Goal: Task Accomplishment & Management: Use online tool/utility

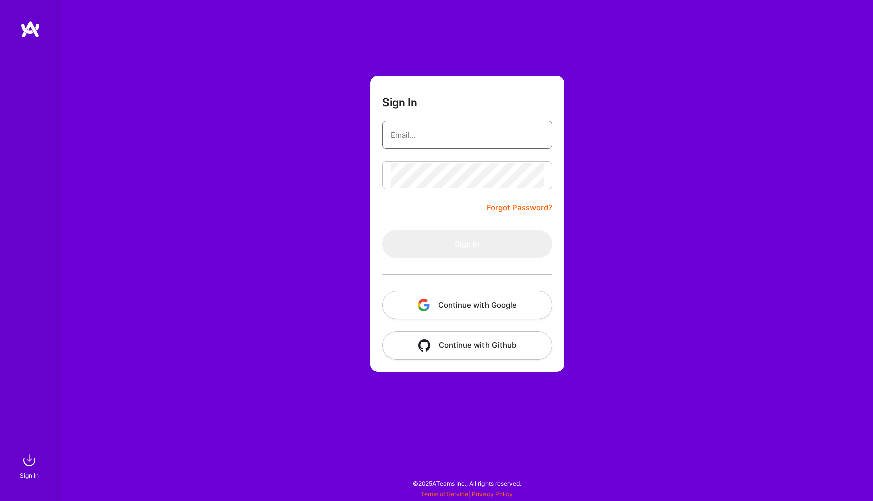
click at [464, 131] on input "email" at bounding box center [468, 135] width 154 height 26
type input "james.touhey@gmail.com"
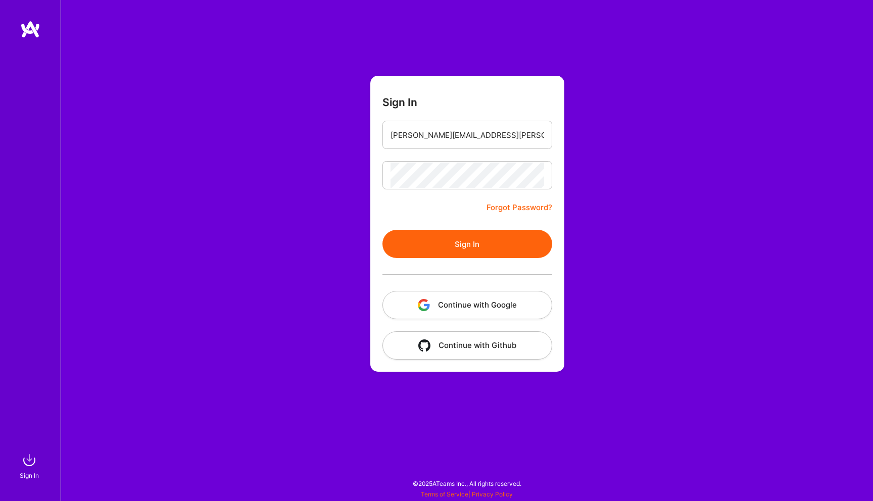
click at [470, 247] on button "Sign In" at bounding box center [468, 244] width 170 height 28
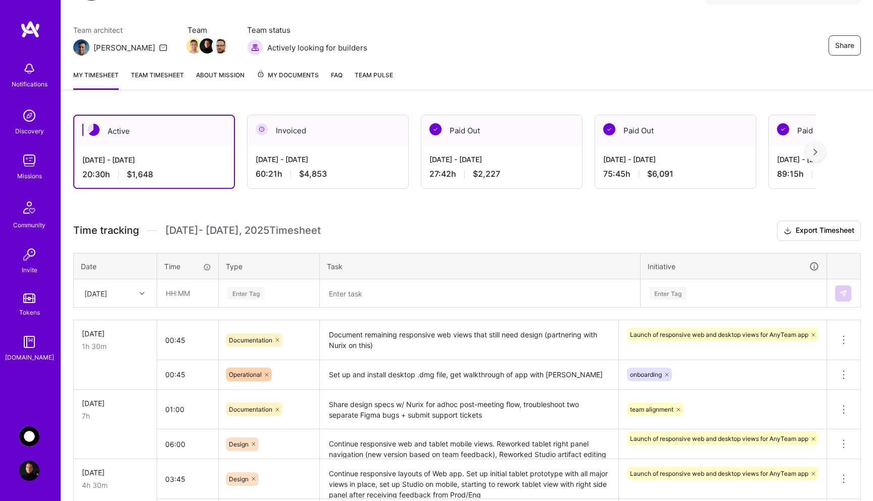
scroll to position [74, 0]
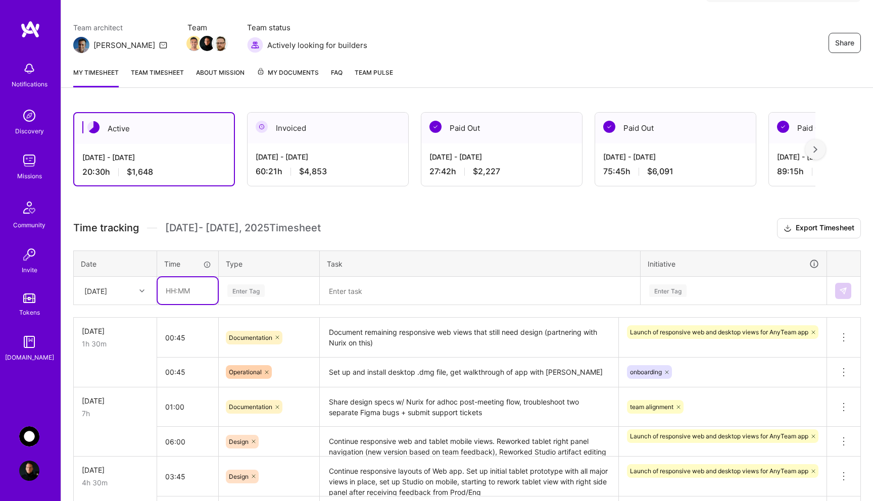
click at [180, 297] on input "text" at bounding box center [188, 290] width 60 height 27
type input "00:30"
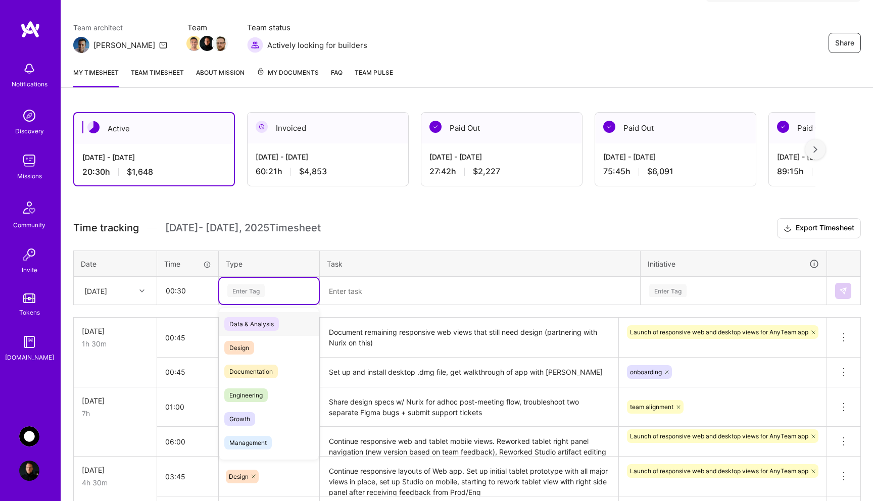
click at [270, 289] on div "Enter Tag" at bounding box center [268, 290] width 85 height 13
type input "mee"
click at [259, 321] on span "Meetings" at bounding box center [242, 324] width 36 height 14
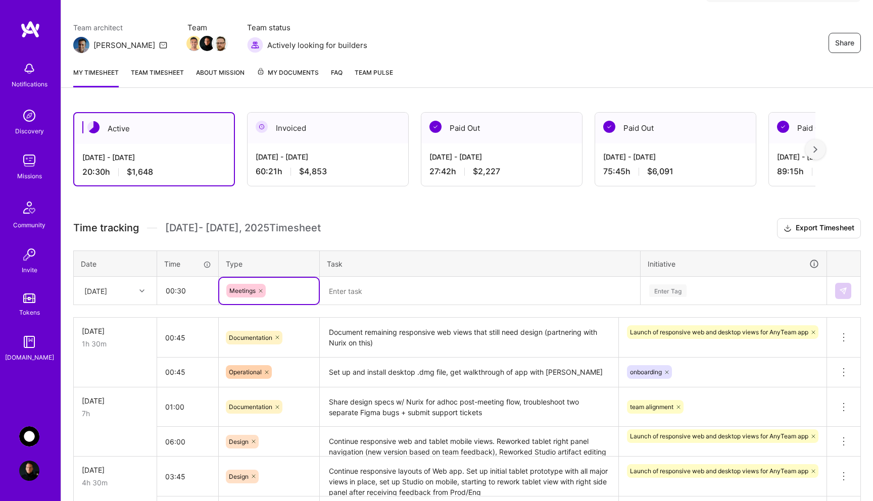
click at [380, 290] on textarea at bounding box center [480, 291] width 318 height 26
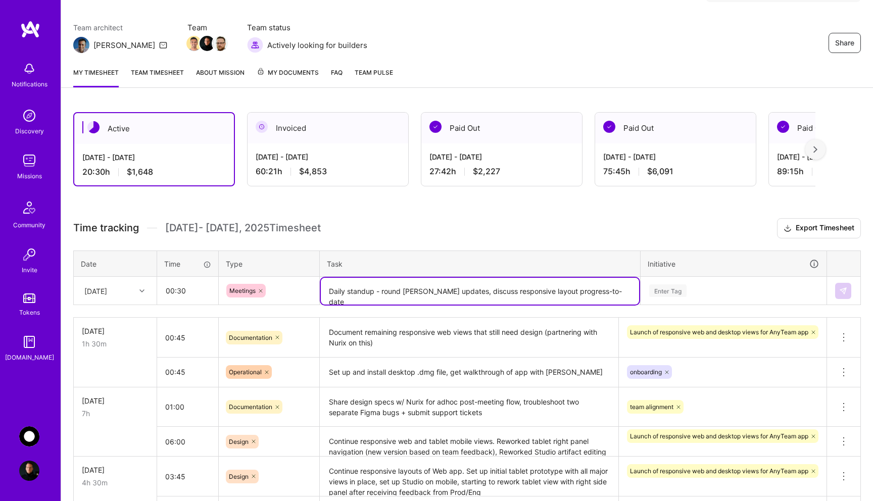
type textarea "Daily standup - round [PERSON_NAME] updates, discuss responsive layout progress…"
click at [684, 289] on td "Enter Tag" at bounding box center [734, 291] width 186 height 28
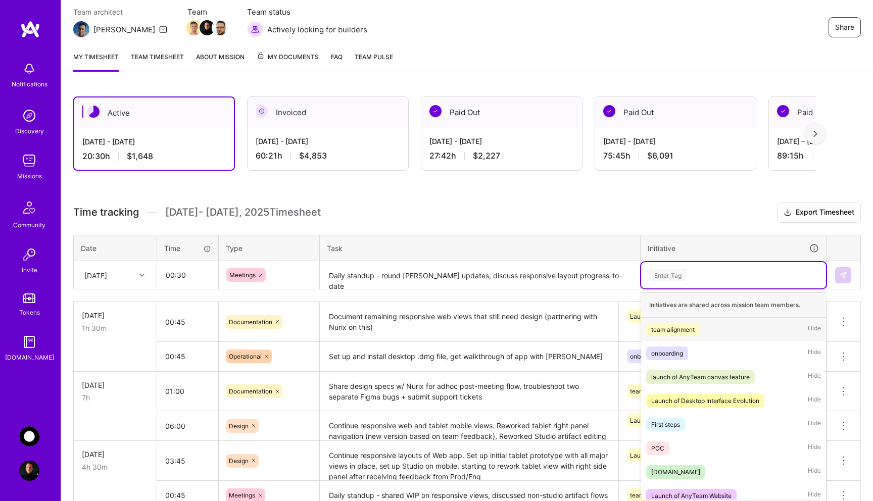
scroll to position [92, 0]
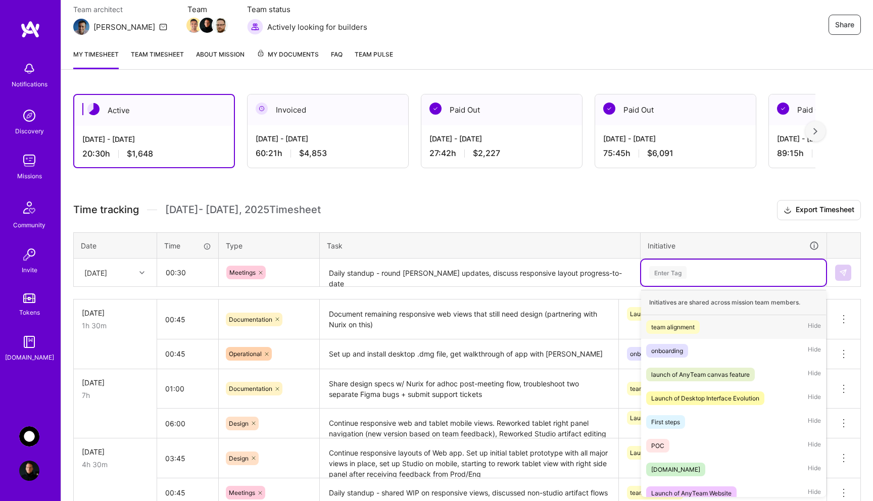
click at [684, 327] on div "team alignment" at bounding box center [672, 327] width 43 height 11
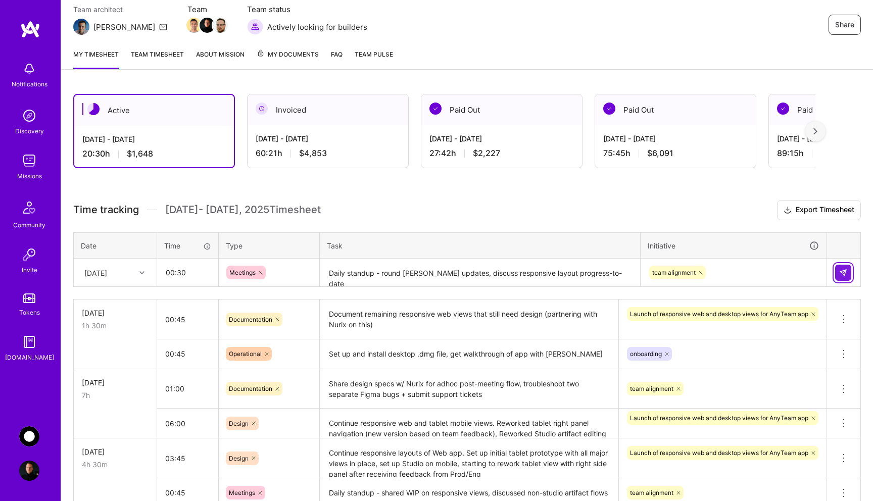
click at [840, 274] on img at bounding box center [843, 273] width 8 height 8
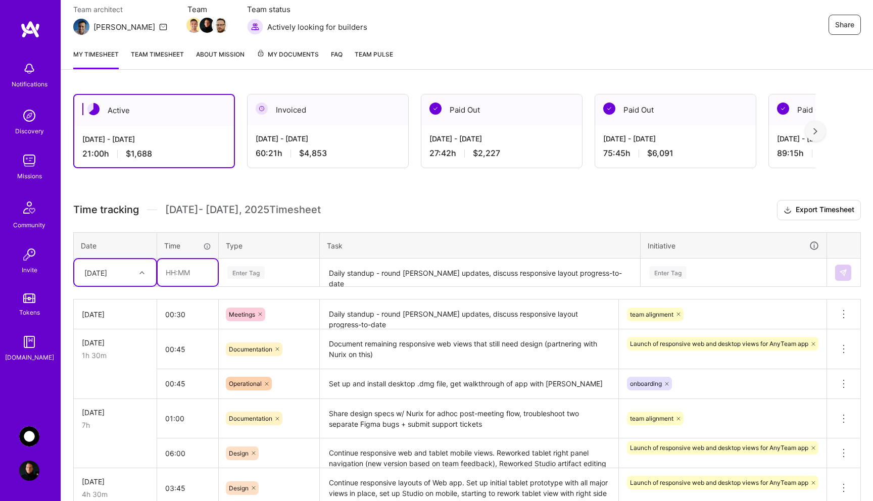
click at [181, 274] on input "text" at bounding box center [188, 272] width 60 height 27
type input "5"
type input "00:30"
click at [257, 275] on div "Enter Tag" at bounding box center [245, 273] width 37 height 16
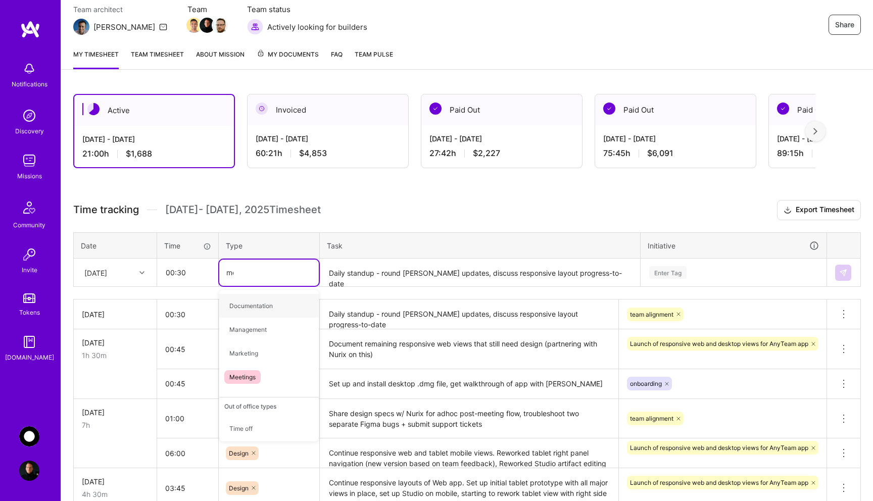
type input "mee"
click at [265, 310] on div "Meetings" at bounding box center [269, 306] width 100 height 24
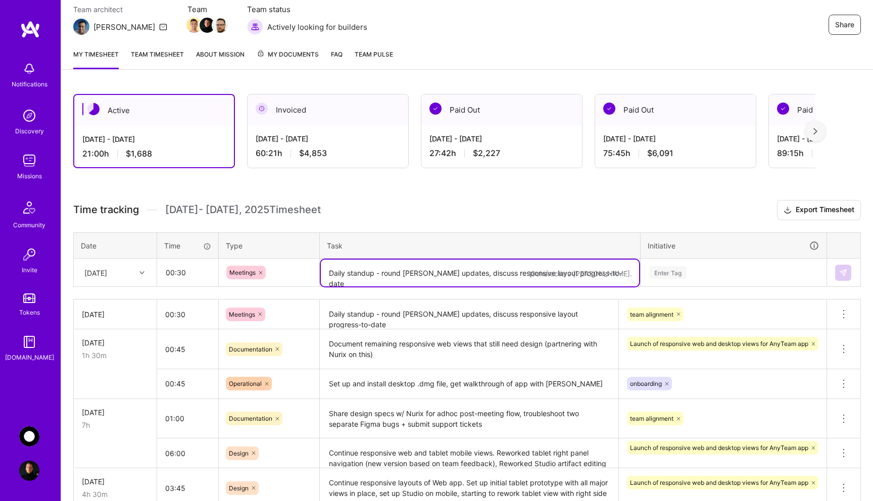
click at [388, 264] on textarea "Daily standup - round [PERSON_NAME] updates, discuss responsive layout progress…" at bounding box center [480, 273] width 318 height 27
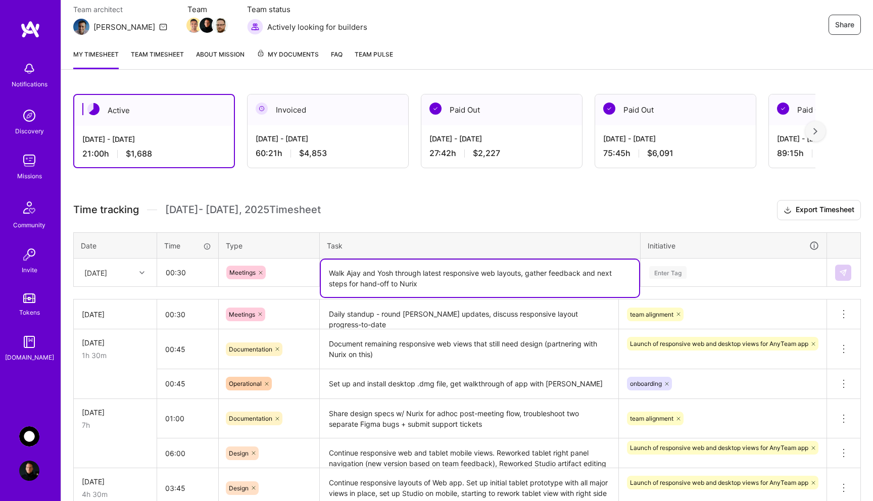
type textarea "Walk Ajay and Yosh through latest responsive web layouts, gather feedback and n…"
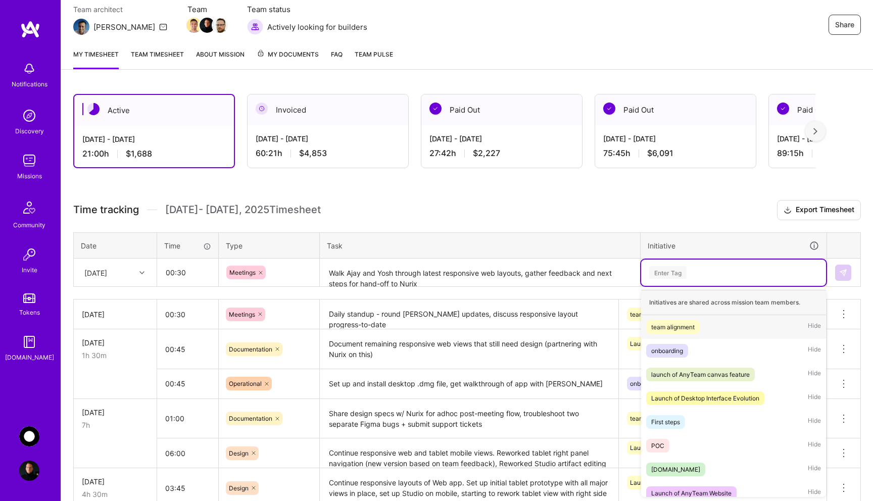
click at [700, 276] on div "Enter Tag" at bounding box center [733, 272] width 171 height 13
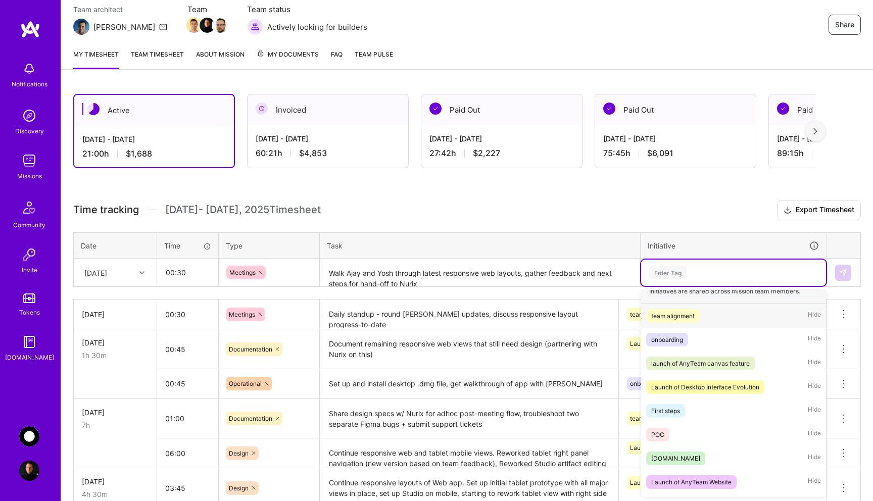
scroll to position [9, 0]
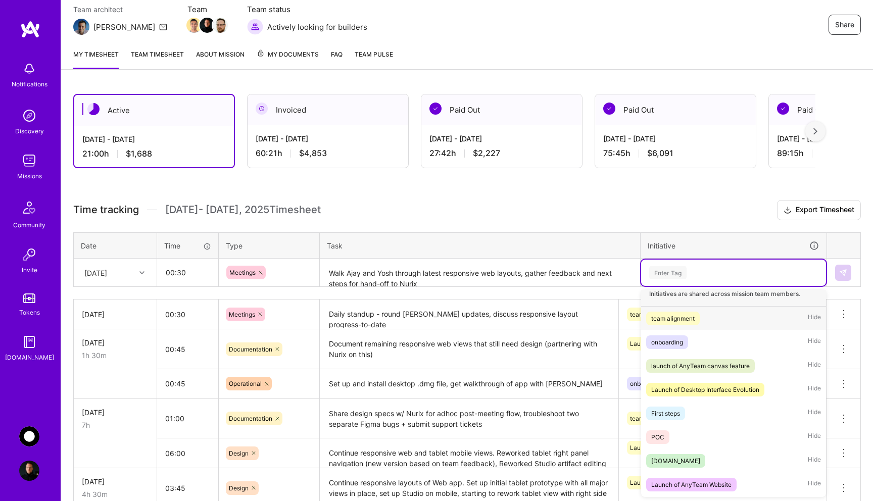
click at [694, 321] on div "team alignment" at bounding box center [672, 318] width 43 height 11
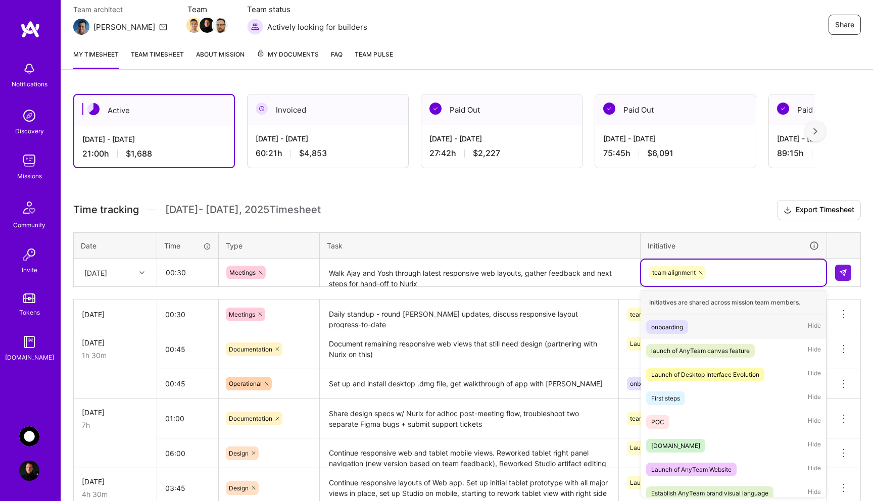
click at [750, 277] on div "team alignment" at bounding box center [733, 273] width 171 height 16
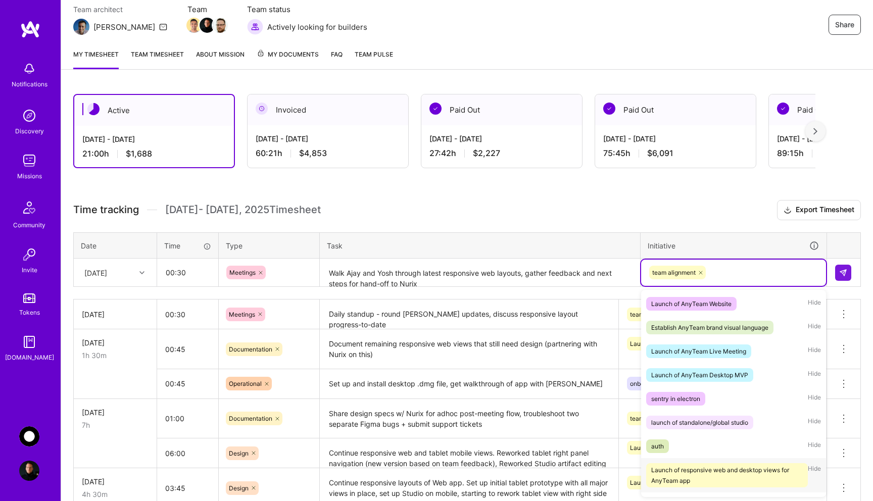
scroll to position [232, 0]
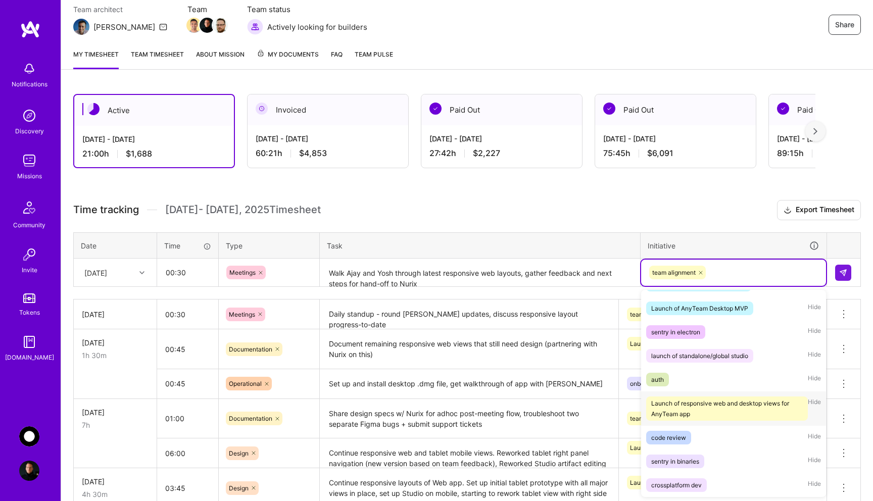
click at [718, 411] on div "Launch of responsive web and desktop views for AnyTeam app" at bounding box center [727, 408] width 152 height 21
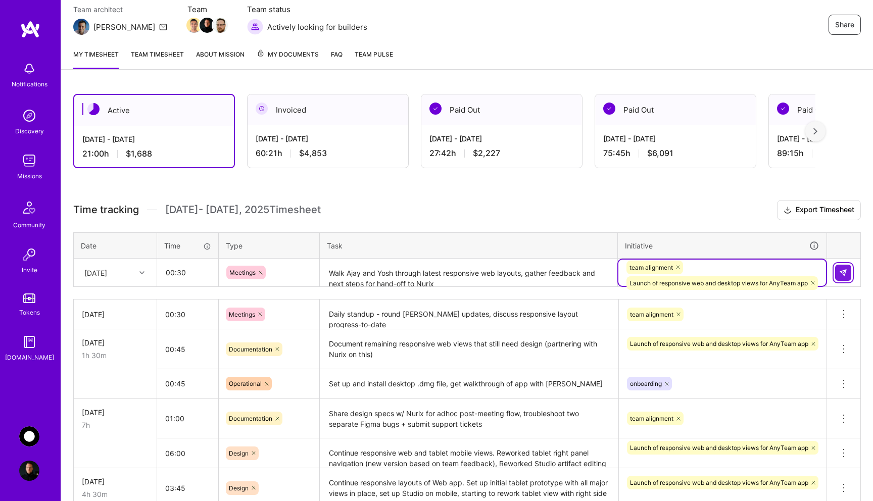
click at [845, 276] on img at bounding box center [843, 273] width 8 height 8
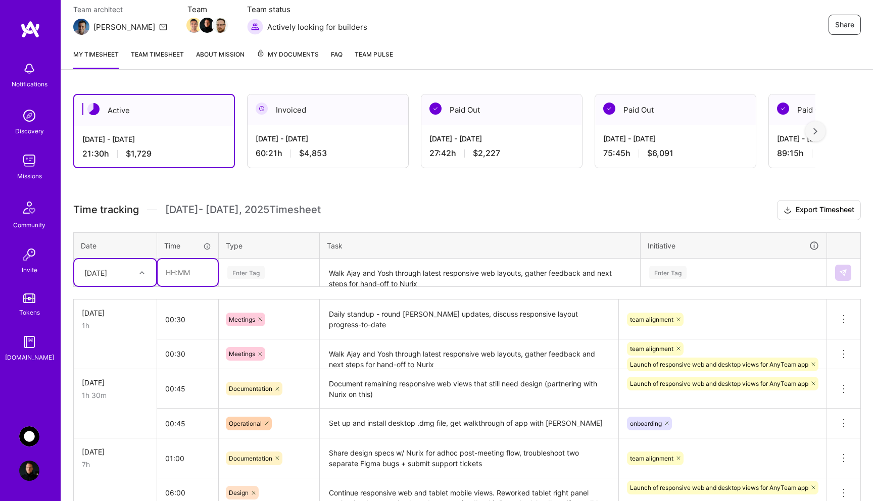
click at [181, 273] on input "text" at bounding box center [188, 272] width 60 height 27
type input "00:45"
click at [260, 274] on div "Enter Tag" at bounding box center [245, 273] width 37 height 16
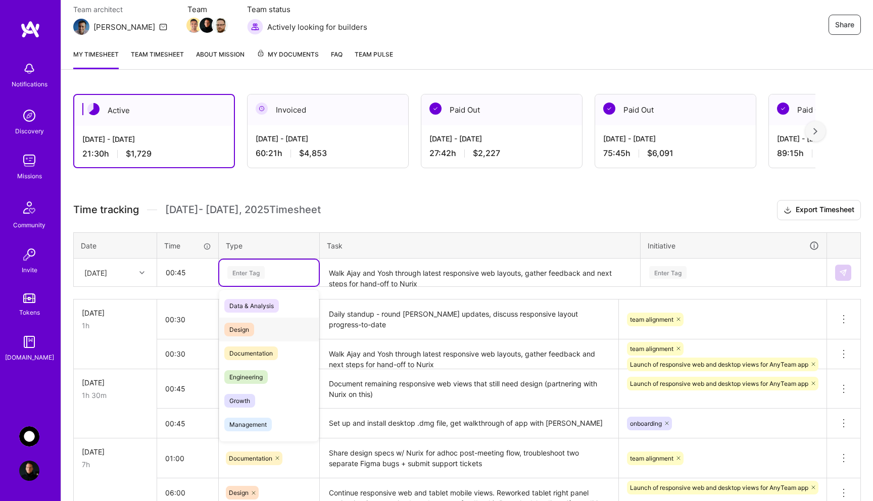
click at [263, 330] on div "Design" at bounding box center [269, 330] width 100 height 24
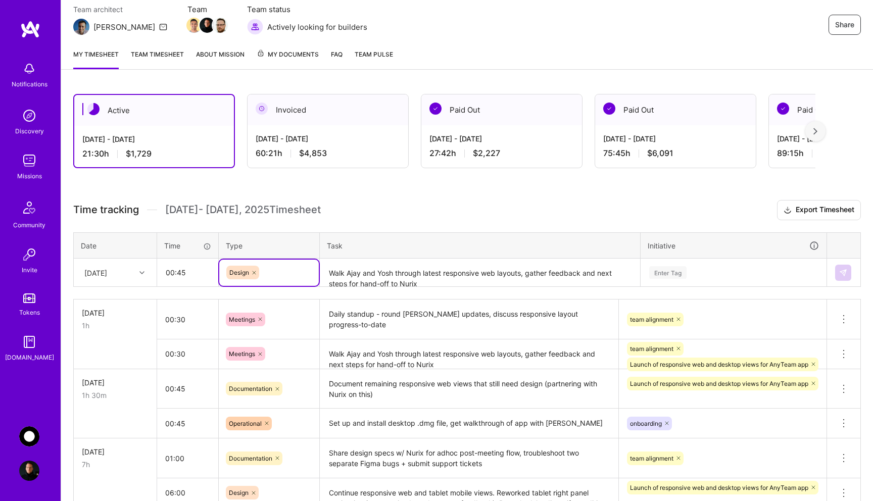
click at [358, 275] on textarea "Walk Ajay and Yosh through latest responsive web layouts, gather feedback and n…" at bounding box center [480, 273] width 318 height 27
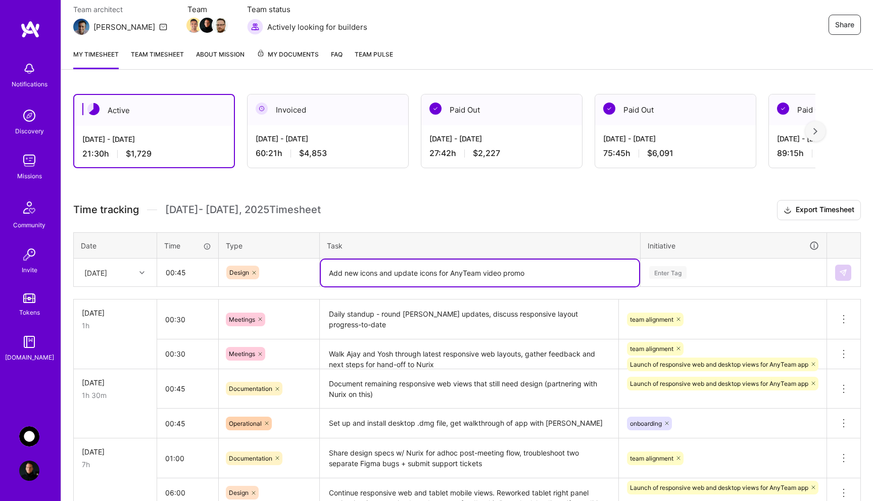
type textarea "Add new icons and update icons for AnyTeam video promo"
click at [690, 273] on div "Enter Tag" at bounding box center [733, 272] width 171 height 13
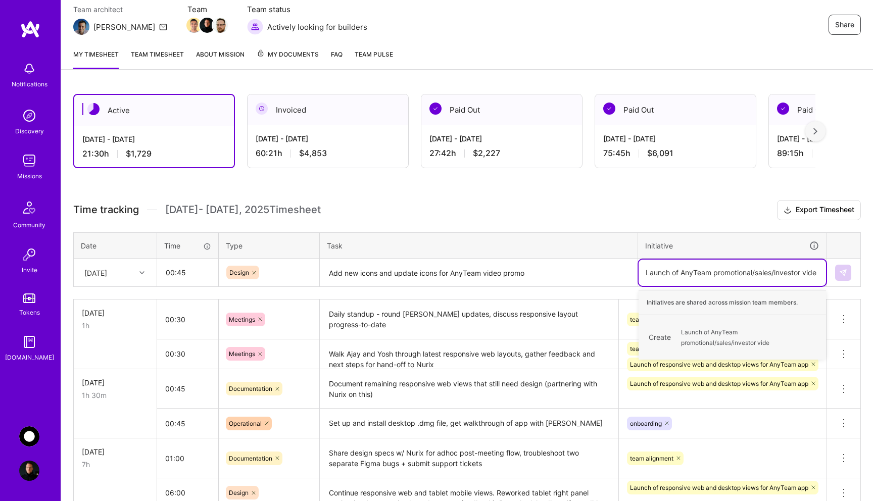
type input "Launch of AnyTeam promotional/sales/investor video"
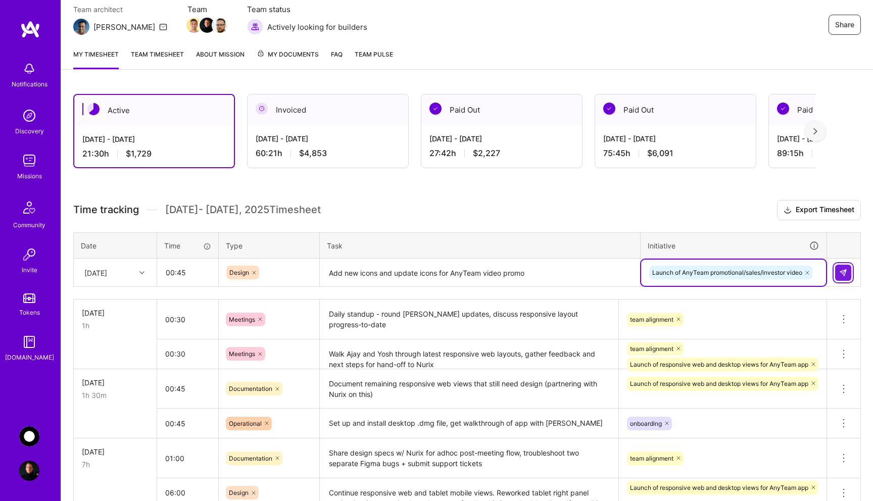
click at [843, 274] on img at bounding box center [843, 273] width 8 height 8
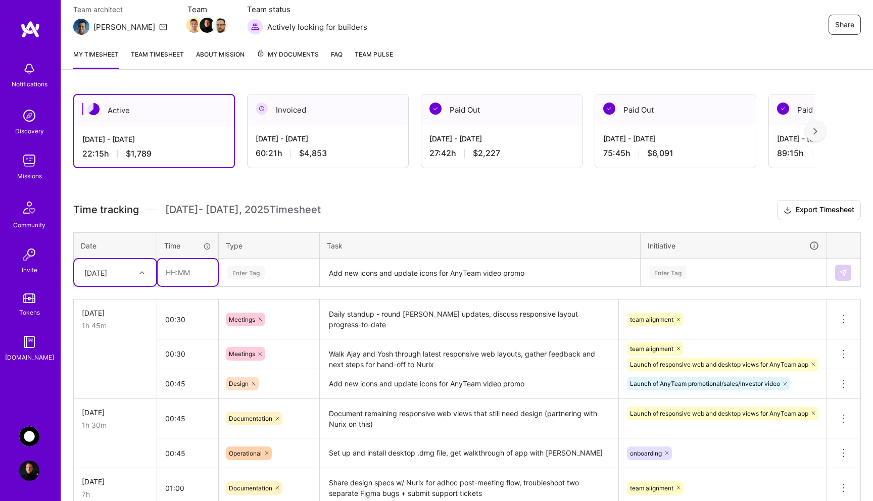
click at [194, 273] on input "text" at bounding box center [188, 272] width 60 height 27
type input "06:45"
click at [273, 274] on div "Enter Tag" at bounding box center [268, 272] width 85 height 13
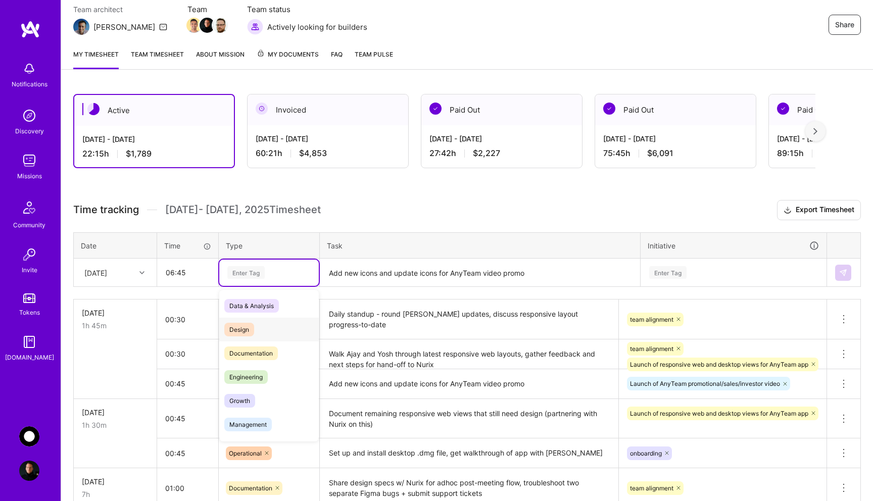
click at [261, 327] on div "Design" at bounding box center [269, 330] width 100 height 24
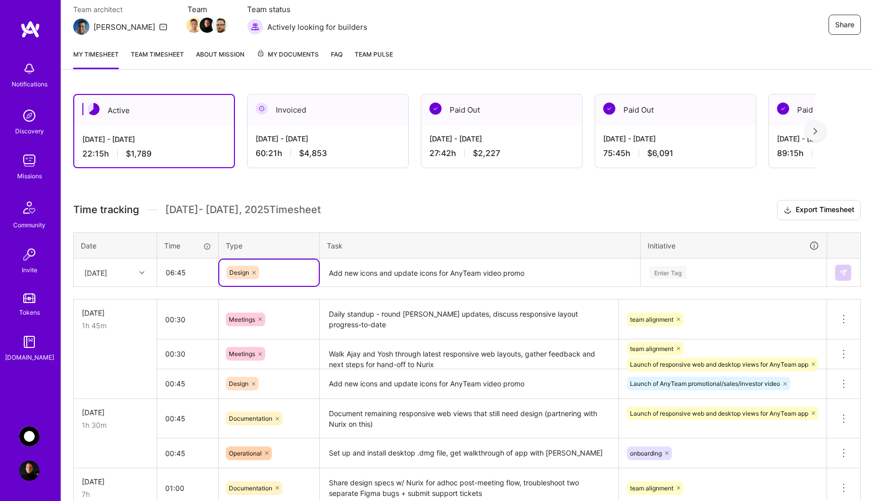
click at [354, 273] on textarea "Add new icons and update icons for AnyTeam video promo" at bounding box center [480, 273] width 318 height 27
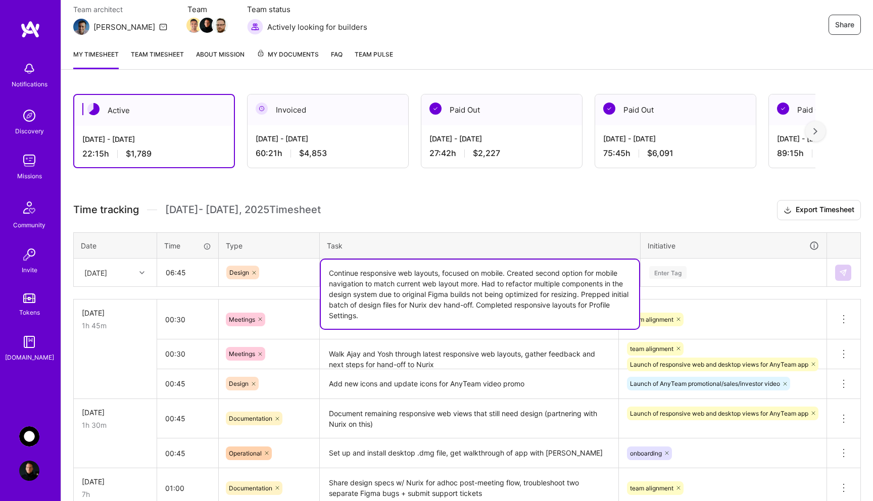
type textarea "Continue responsive web layouts, focused on mobile. Created second option for m…"
click at [681, 274] on div "Enter Tag" at bounding box center [667, 273] width 37 height 16
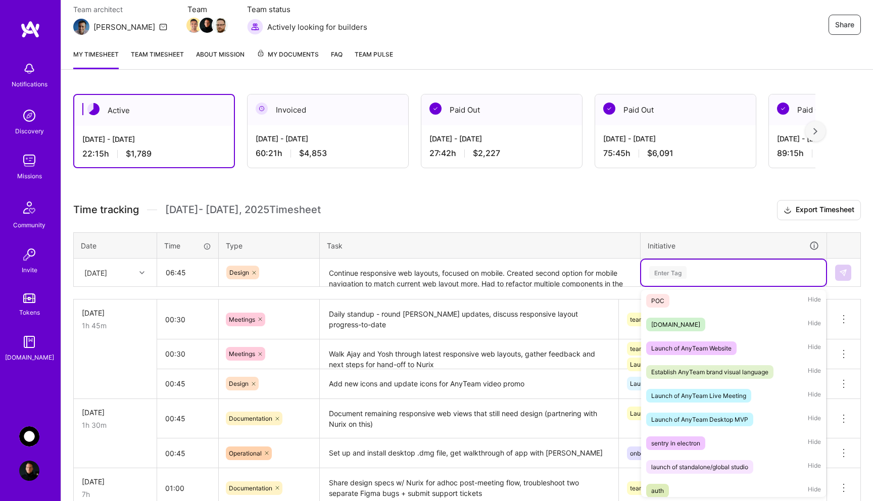
scroll to position [221, 0]
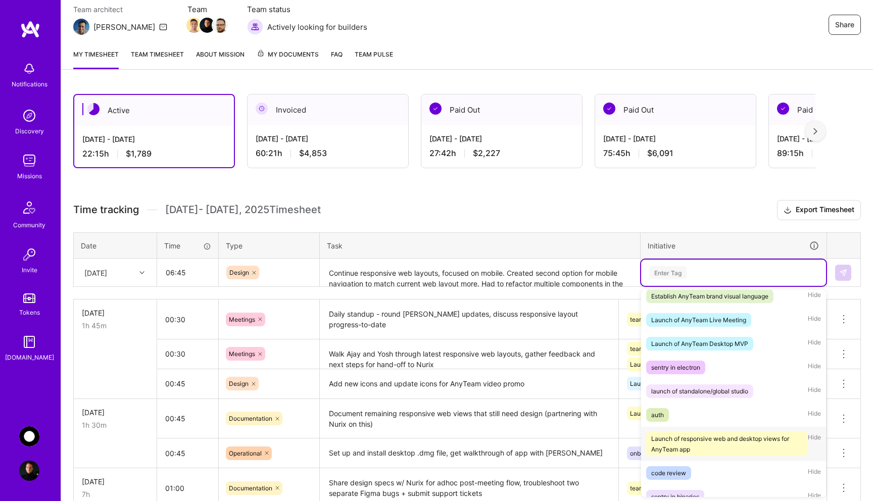
click at [715, 439] on div "Launch of responsive web and desktop views for AnyTeam app" at bounding box center [727, 444] width 152 height 21
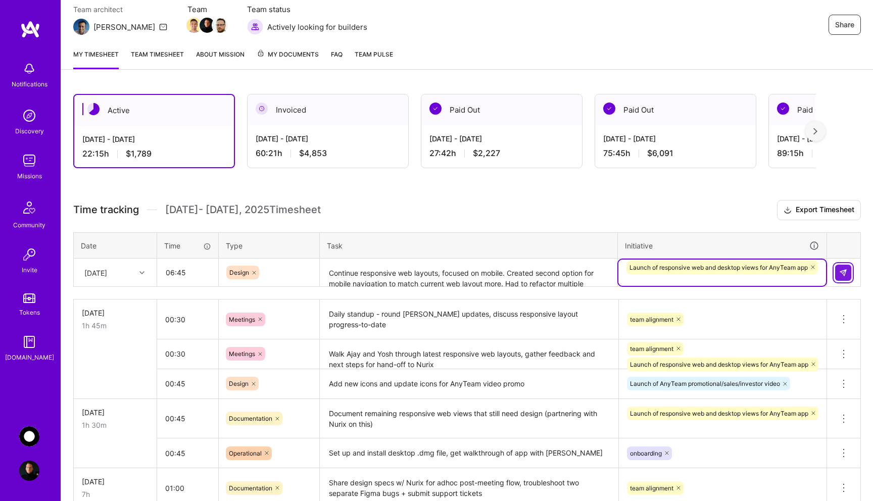
click at [845, 273] on img at bounding box center [843, 273] width 8 height 8
